Goal: Task Accomplishment & Management: Use online tool/utility

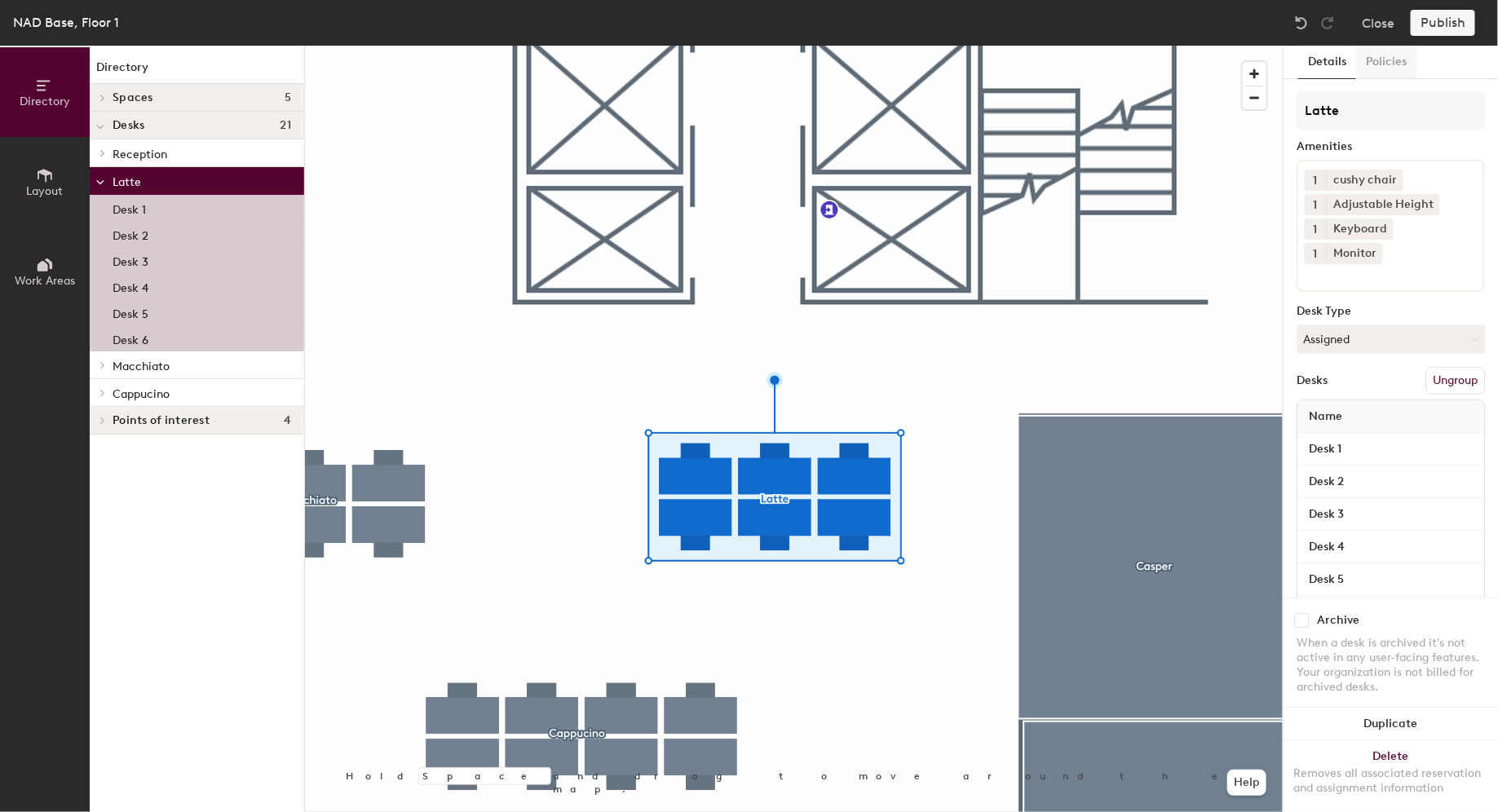
click at [1380, 57] on button "Policies" at bounding box center [1386, 61] width 60 height 33
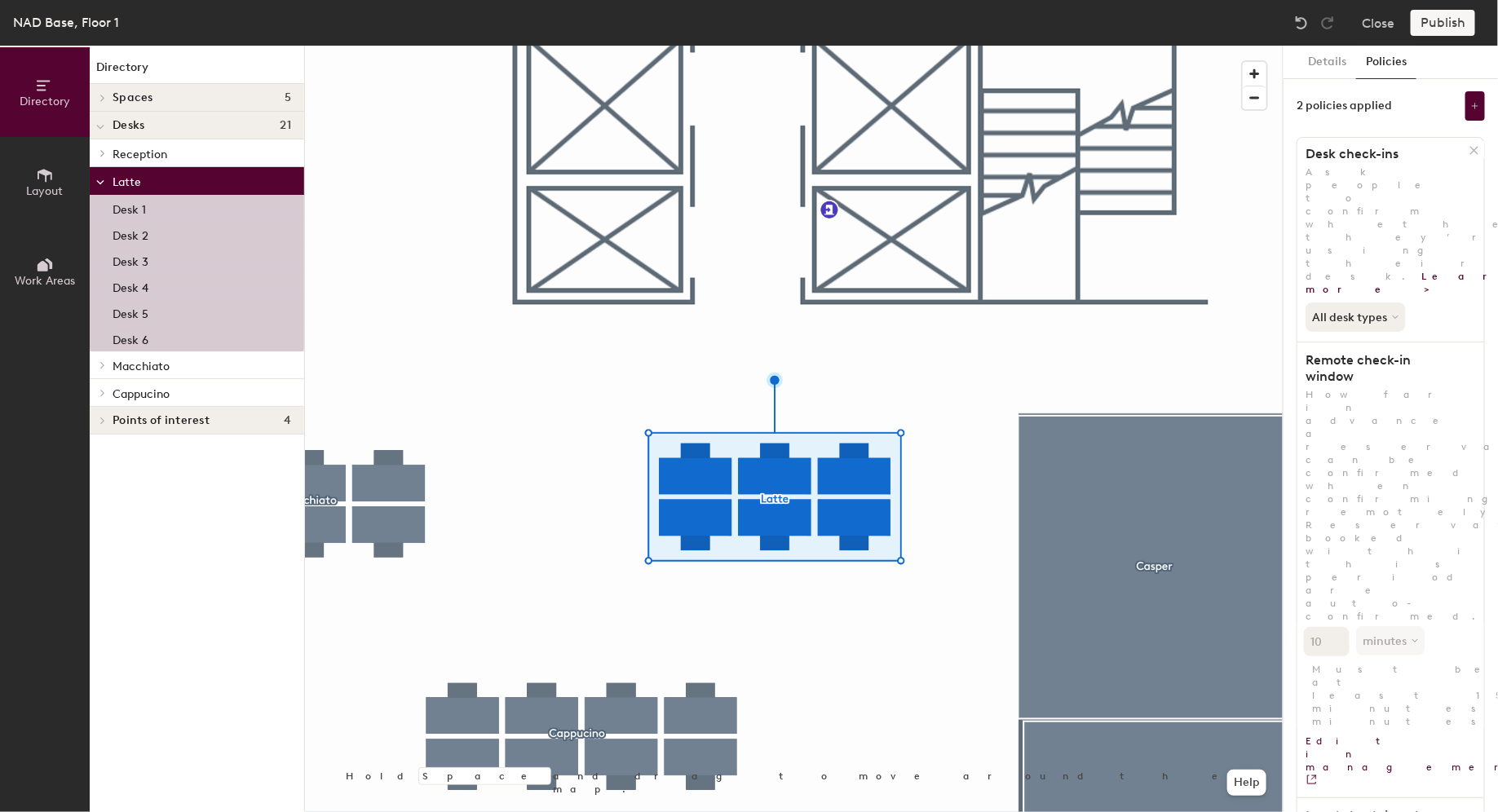
click at [1472, 811] on span "button" at bounding box center [1461, 820] width 23 height 13
click at [1431, 8] on div "NAD Base, Floor 1 Close Publish" at bounding box center [749, 23] width 1498 height 45
click at [1436, 22] on button "Publish" at bounding box center [1442, 23] width 64 height 26
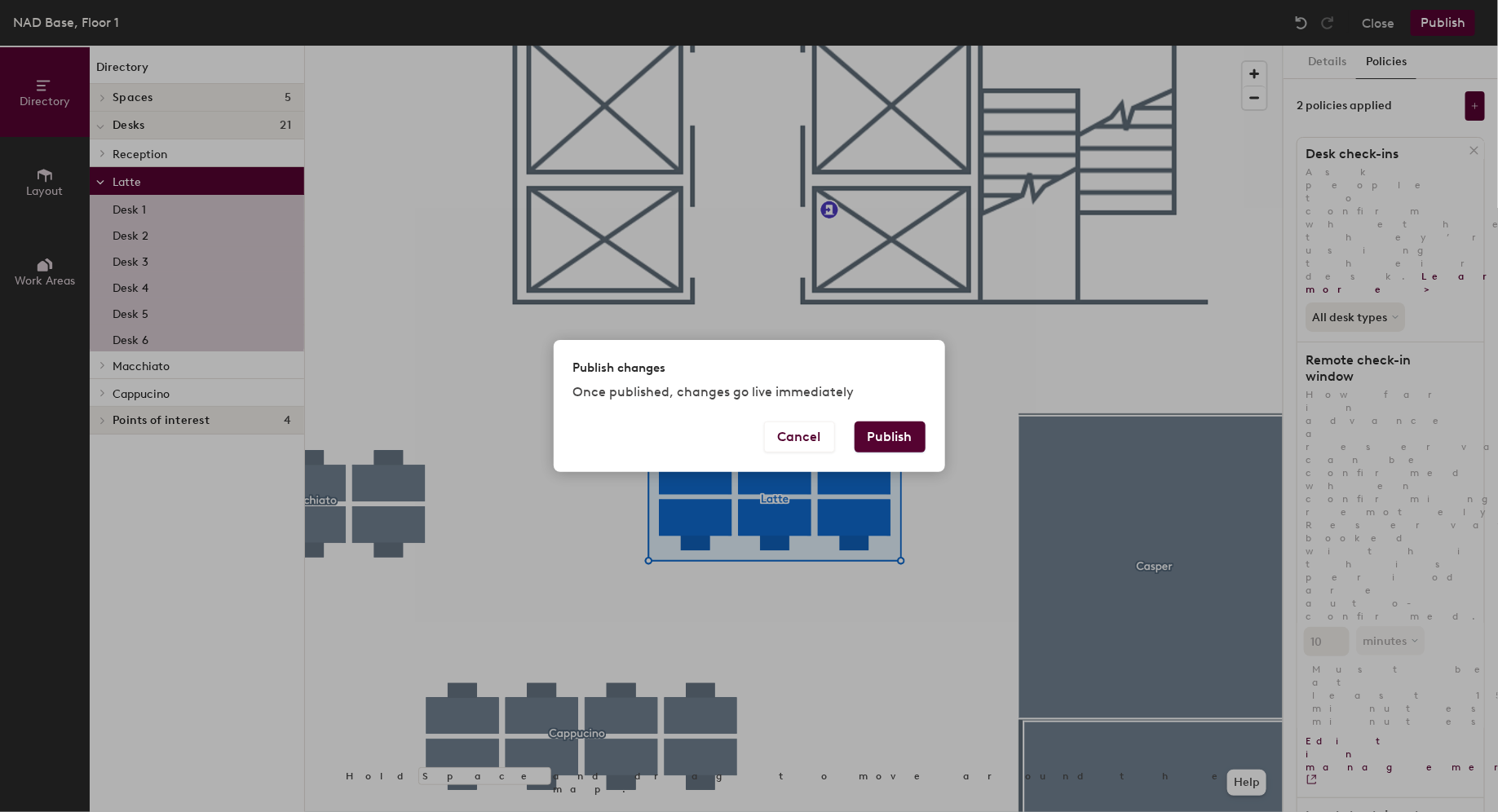
click at [903, 429] on button "Publish" at bounding box center [890, 437] width 71 height 31
